Goal: Transaction & Acquisition: Obtain resource

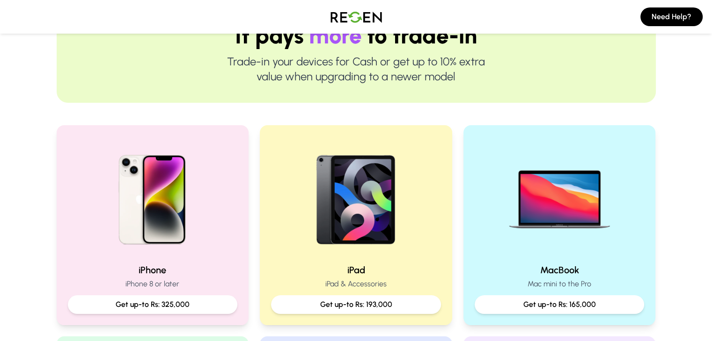
scroll to position [271, 0]
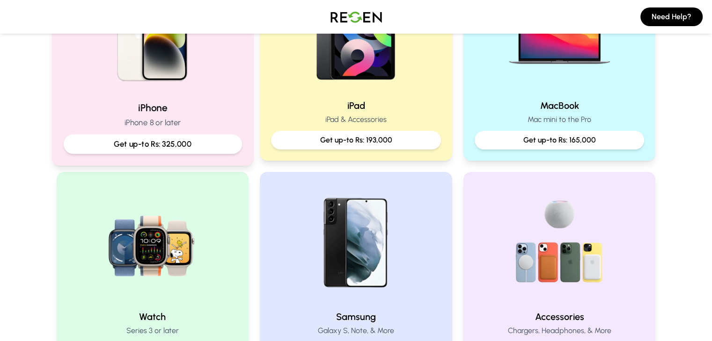
click at [189, 150] on p "Get up-to Rs: 325,000" at bounding box center [152, 144] width 162 height 12
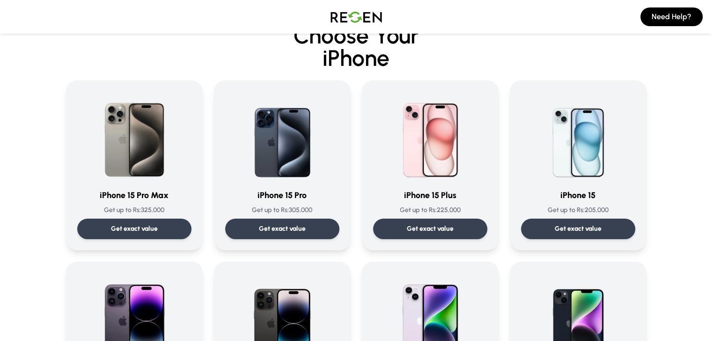
scroll to position [26, 0]
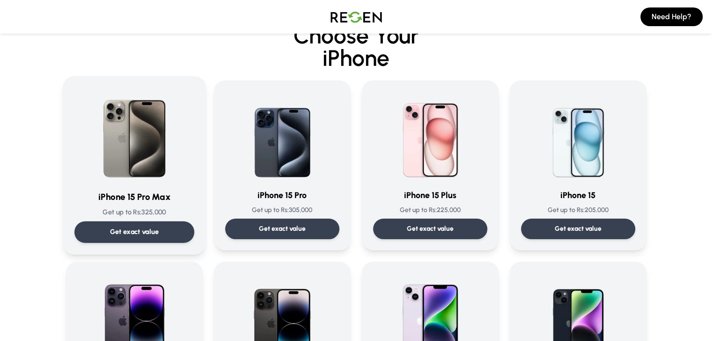
click at [116, 232] on p "Get exact value" at bounding box center [133, 232] width 49 height 10
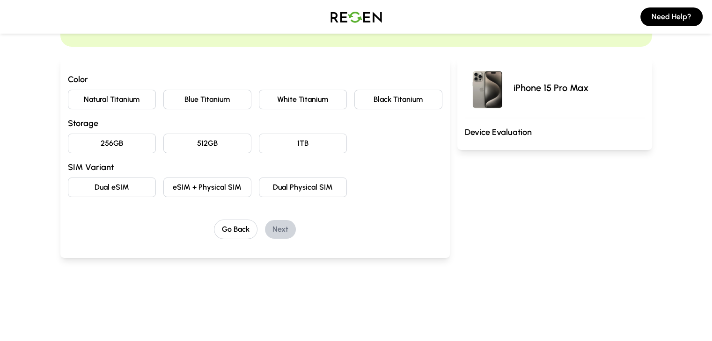
scroll to position [80, 0]
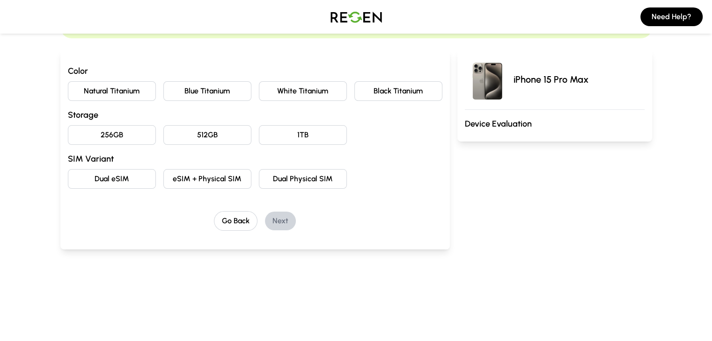
click at [77, 96] on button "Natural Titanium" at bounding box center [112, 91] width 88 height 20
click at [84, 138] on button "256GB" at bounding box center [112, 135] width 88 height 20
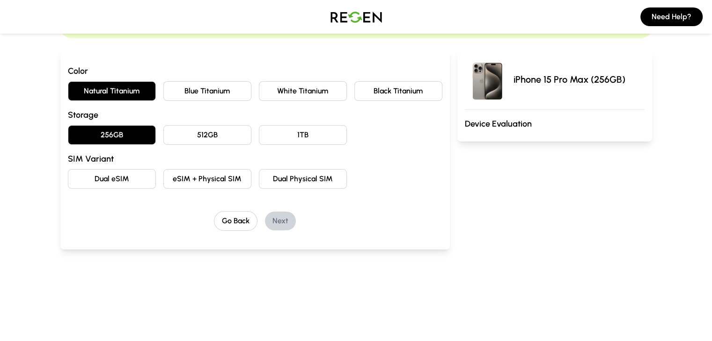
click at [304, 174] on button "Dual Physical SIM" at bounding box center [303, 179] width 88 height 20
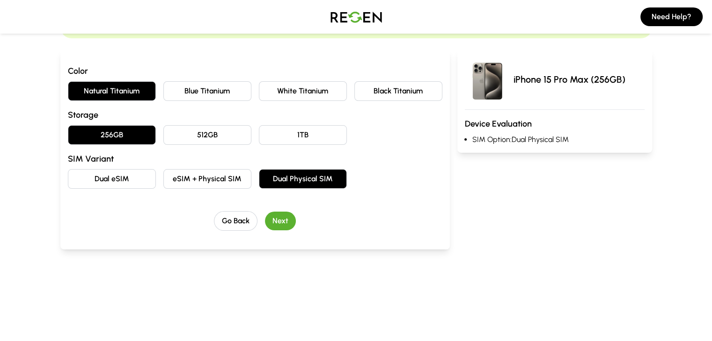
click at [265, 223] on button "Next" at bounding box center [280, 221] width 31 height 19
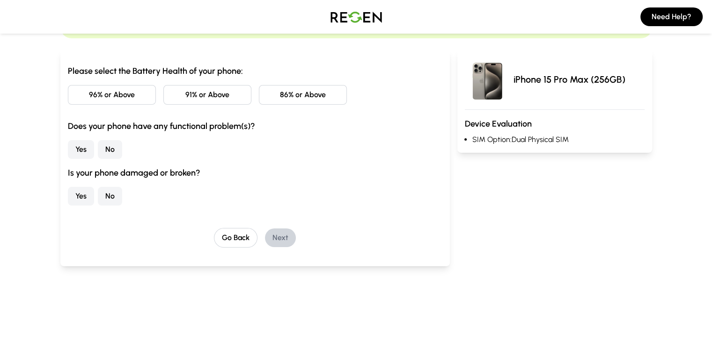
click at [289, 94] on button "86% or Above" at bounding box center [303, 95] width 88 height 20
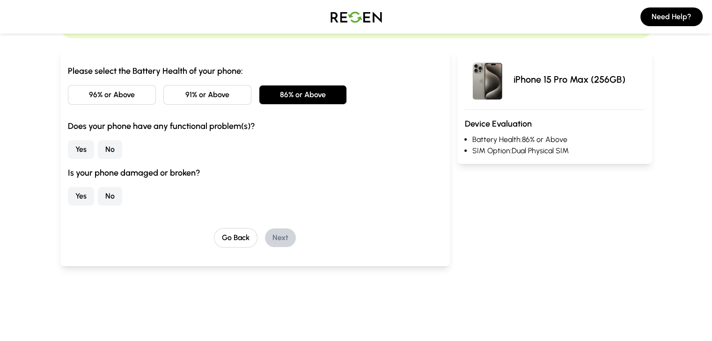
click at [98, 148] on button "No" at bounding box center [110, 149] width 24 height 19
click at [98, 195] on button "No" at bounding box center [110, 196] width 24 height 19
click at [265, 234] on button "Next" at bounding box center [280, 238] width 31 height 19
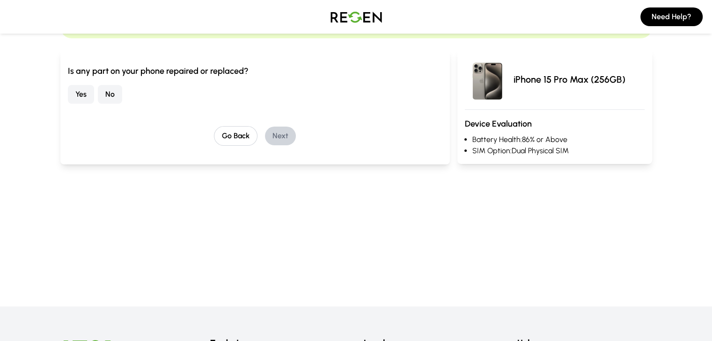
click at [98, 96] on button "No" at bounding box center [110, 94] width 24 height 19
click at [265, 134] on button "Next" at bounding box center [280, 136] width 31 height 19
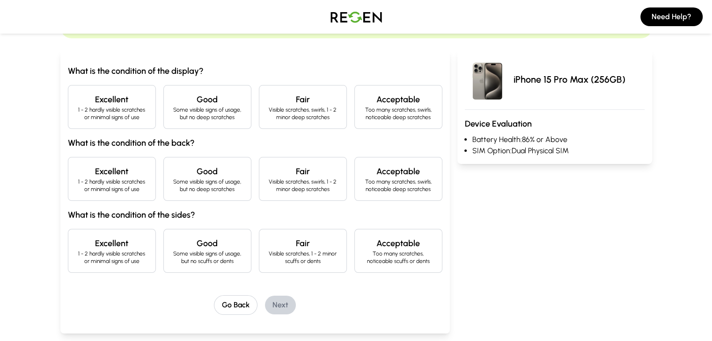
click at [98, 108] on p "1 - 2 hardly visible scratches or minimal signs of use" at bounding box center [112, 113] width 72 height 15
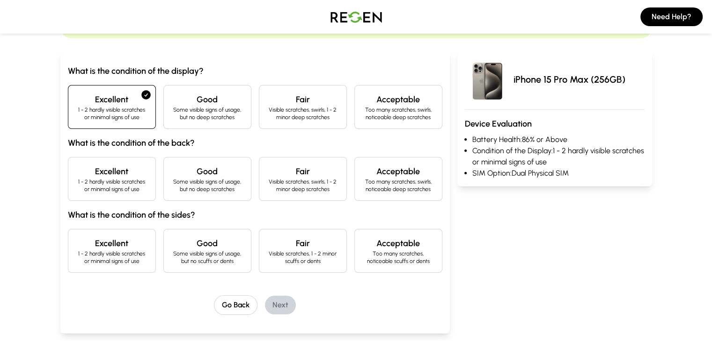
click at [72, 196] on div "Excellent 1 - 2 hardly visible scratches or minimal signs of use" at bounding box center [112, 179] width 88 height 44
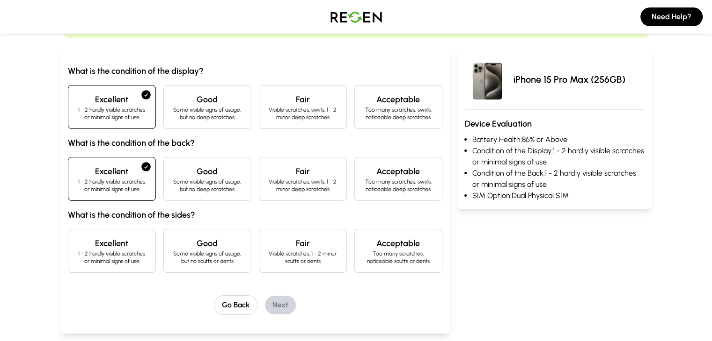
click at [79, 245] on h4 "Excellent" at bounding box center [112, 243] width 72 height 13
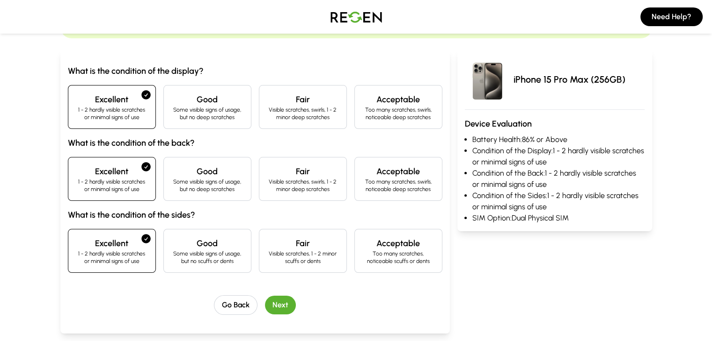
click at [265, 306] on button "Next" at bounding box center [280, 305] width 31 height 19
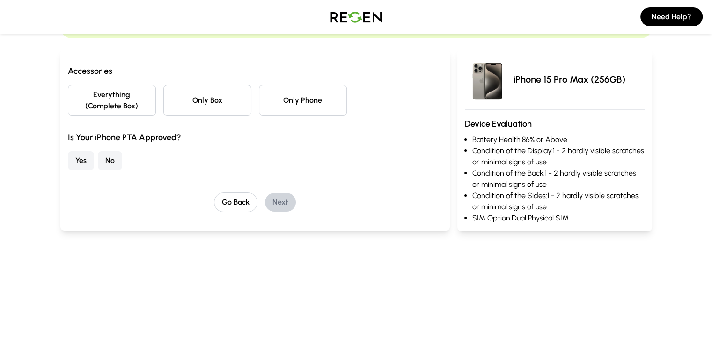
click at [99, 95] on button "Everything (Complete Box)" at bounding box center [112, 100] width 88 height 31
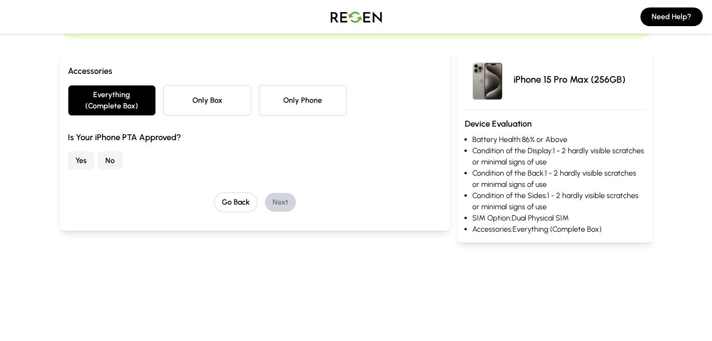
click at [98, 152] on button "No" at bounding box center [110, 161] width 24 height 19
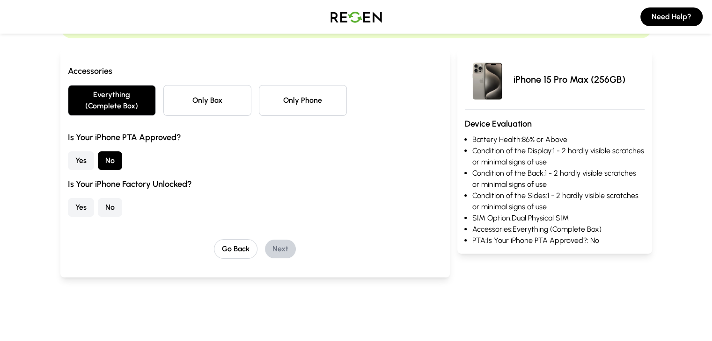
click at [68, 198] on button "Yes" at bounding box center [81, 207] width 26 height 19
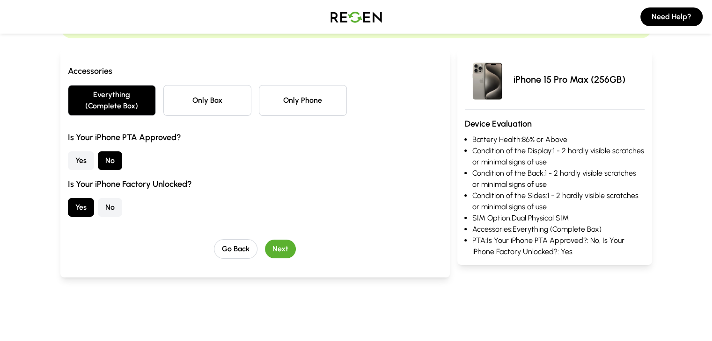
click at [269, 240] on button "Next" at bounding box center [280, 249] width 31 height 19
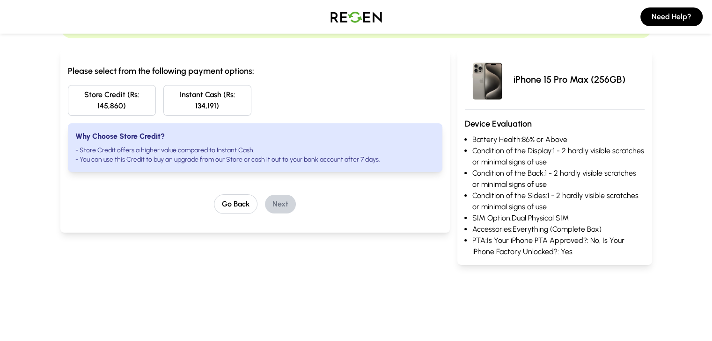
click at [178, 94] on button "Instant Cash (Rs: 134,191)" at bounding box center [207, 100] width 88 height 31
